Goal: Navigation & Orientation: Understand site structure

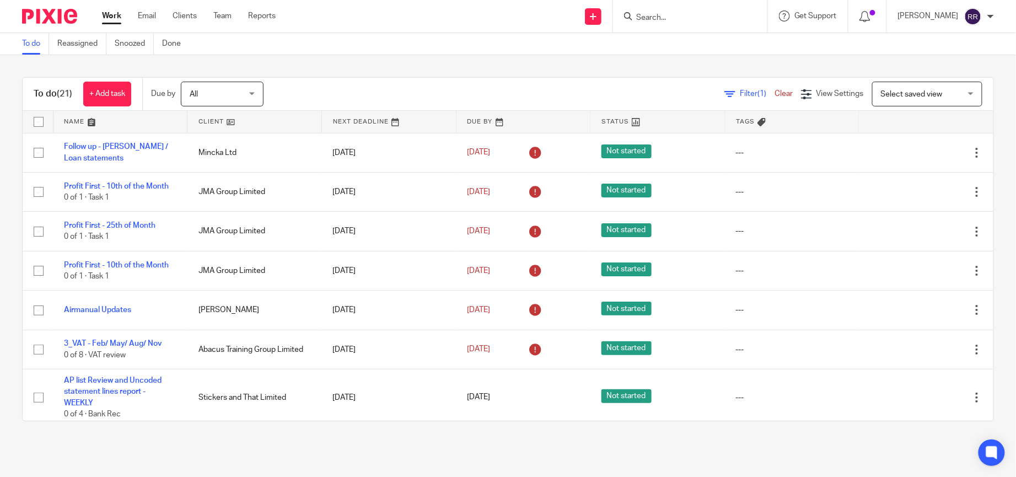
click at [93, 111] on link at bounding box center [120, 122] width 134 height 22
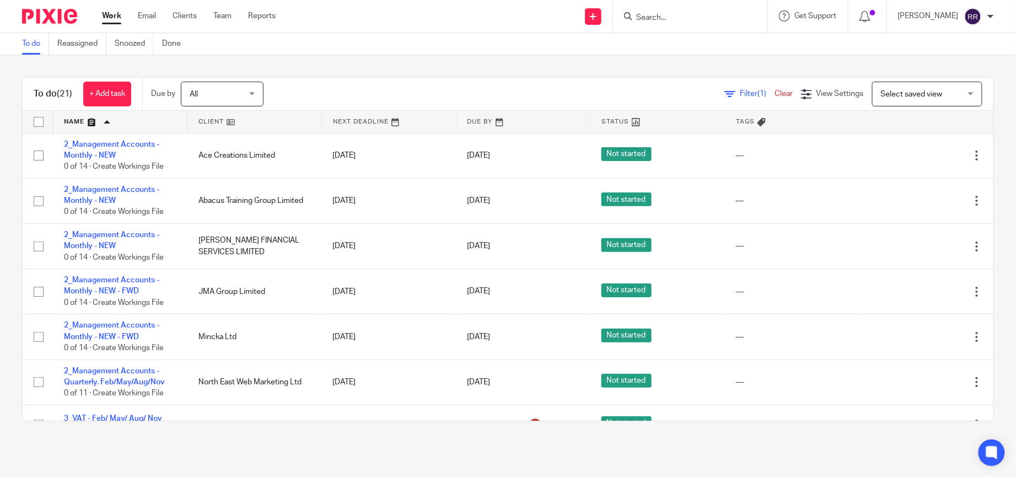
click at [104, 127] on link at bounding box center [120, 122] width 134 height 22
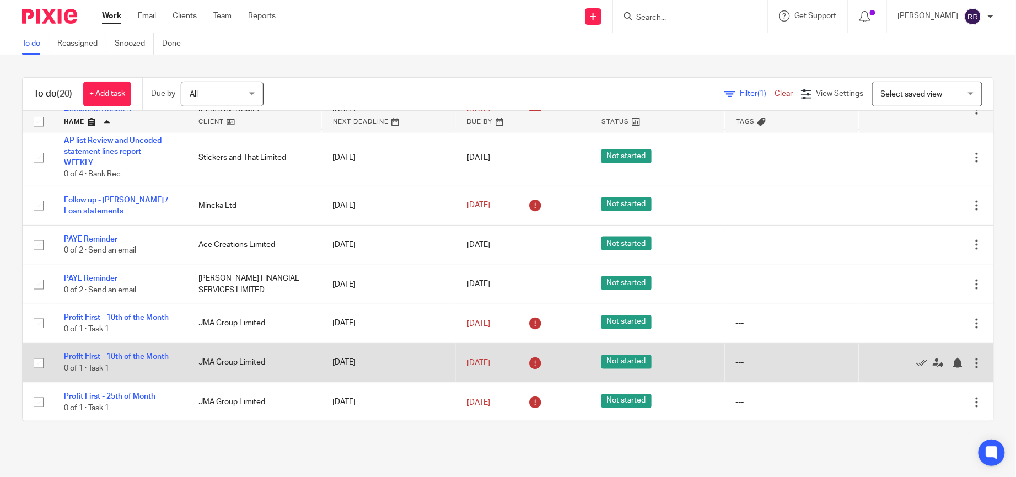
scroll to position [595, 0]
